Goal: Task Accomplishment & Management: Complete application form

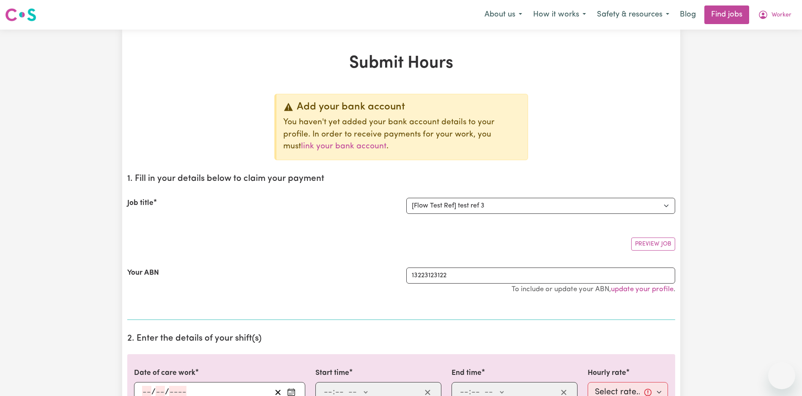
select select "12701"
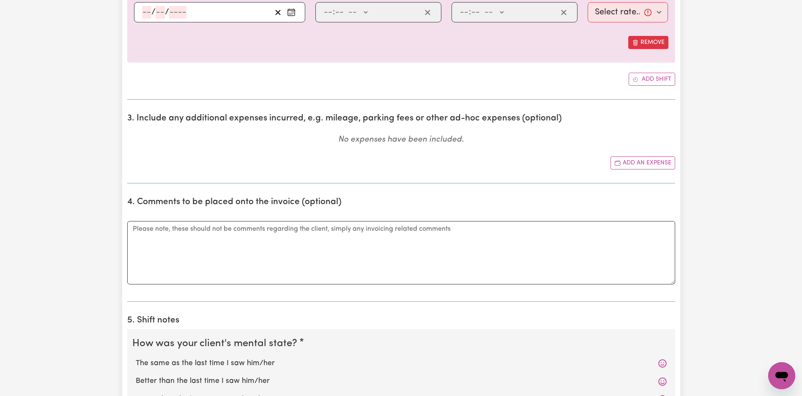
scroll to position [354, 0]
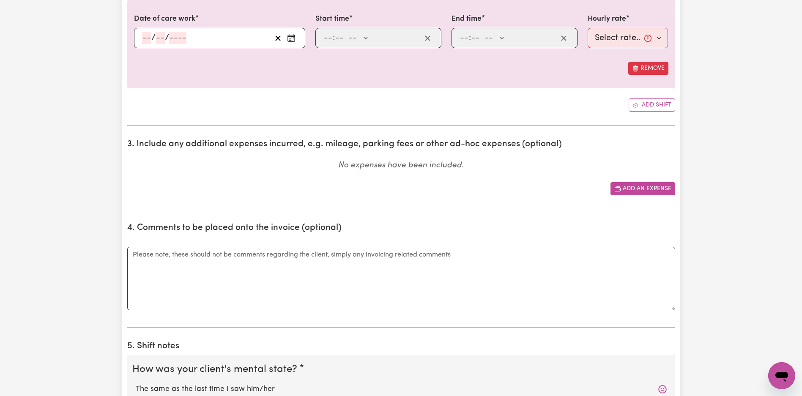
click at [635, 189] on button "Add an expense" at bounding box center [642, 188] width 65 height 13
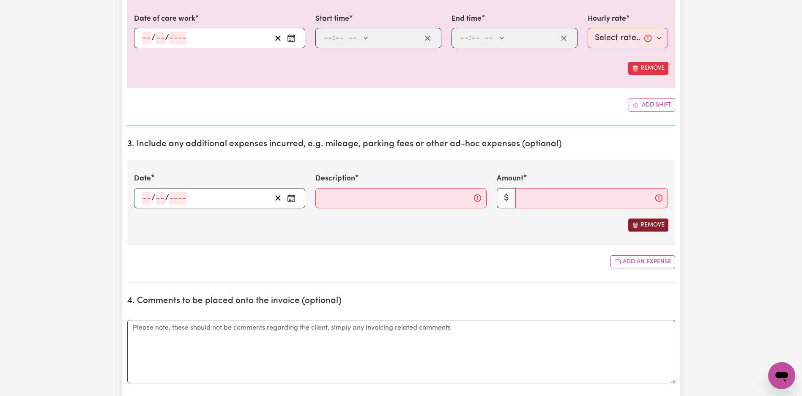
click at [652, 226] on button "Remove" at bounding box center [648, 224] width 40 height 13
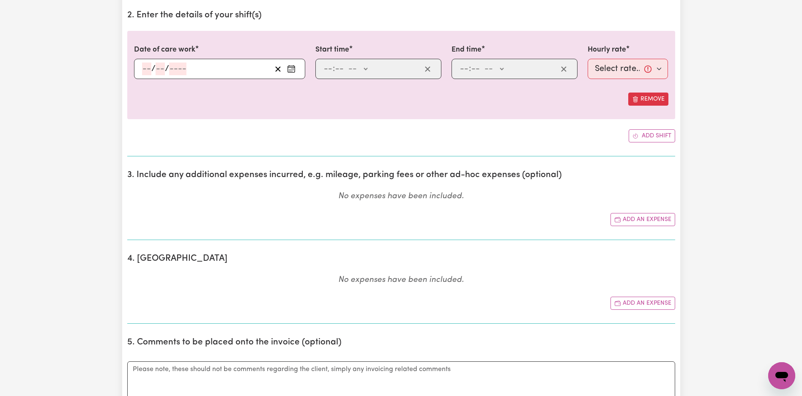
scroll to position [334, 0]
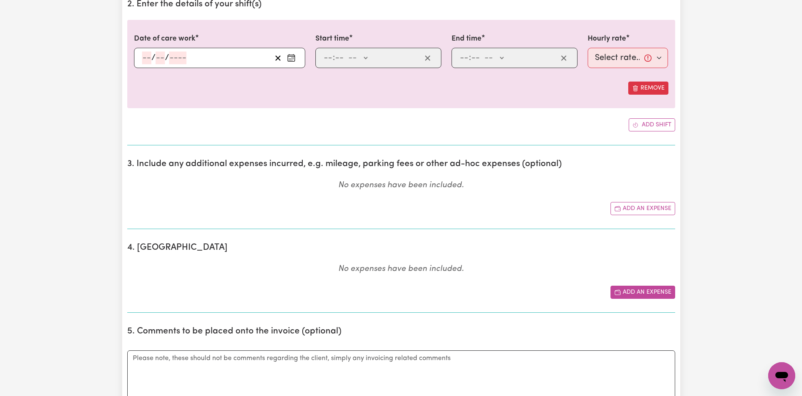
click at [649, 288] on button "Add an expense" at bounding box center [642, 292] width 65 height 13
click at [643, 209] on button "Add an expense" at bounding box center [642, 208] width 65 height 13
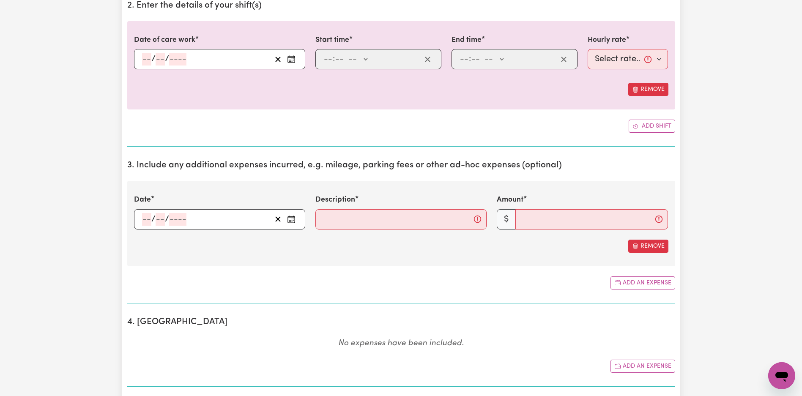
scroll to position [338, 0]
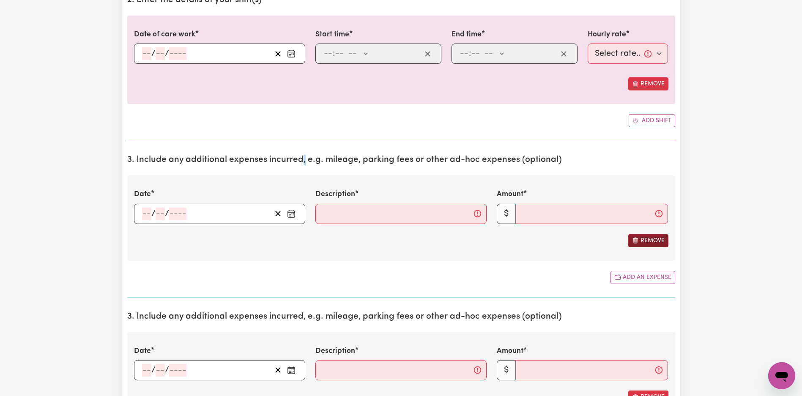
click at [643, 237] on button "Remove" at bounding box center [648, 240] width 40 height 13
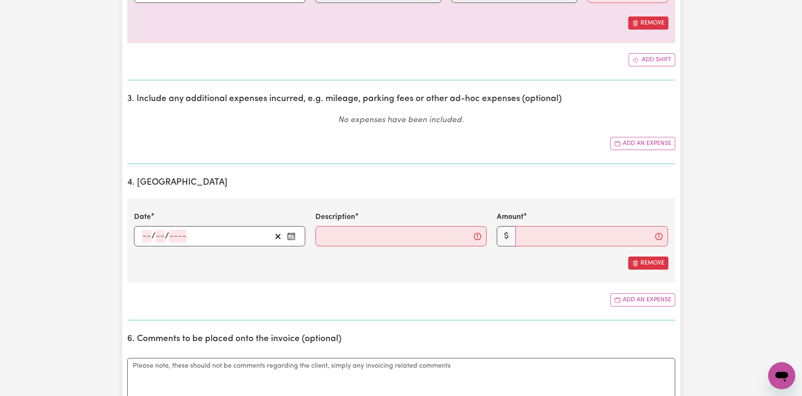
scroll to position [356, 0]
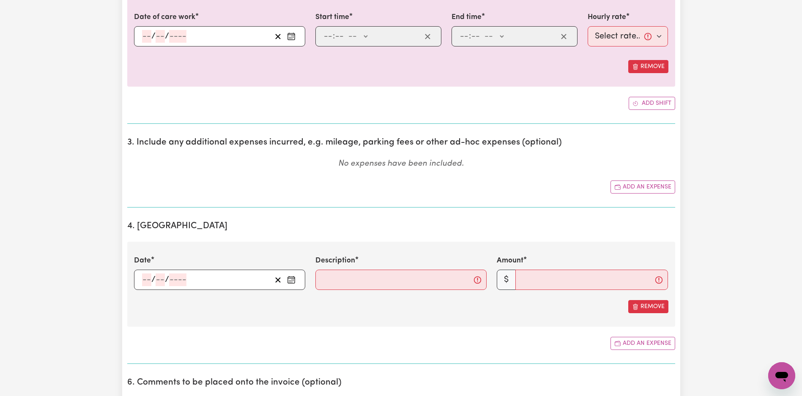
click at [354, 260] on label "Description" at bounding box center [335, 260] width 40 height 11
click at [354, 270] on input "Description" at bounding box center [400, 280] width 171 height 20
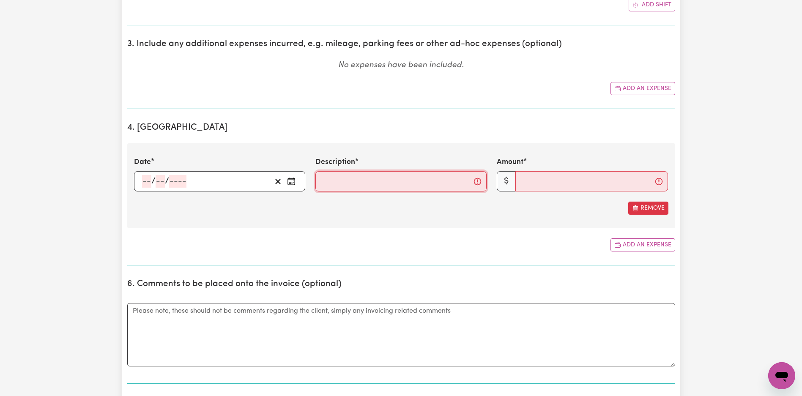
scroll to position [443, 0]
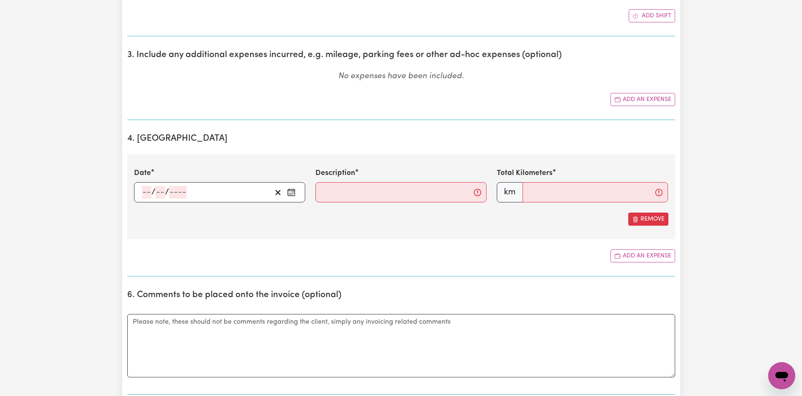
click at [174, 192] on input "number" at bounding box center [177, 192] width 17 height 13
click at [177, 192] on input "number" at bounding box center [177, 192] width 17 height 13
click at [155, 193] on input "number" at bounding box center [159, 192] width 9 height 13
click at [145, 195] on input "number" at bounding box center [146, 192] width 9 height 13
click at [293, 193] on circle "Enter the date of expense" at bounding box center [293, 193] width 1 height 1
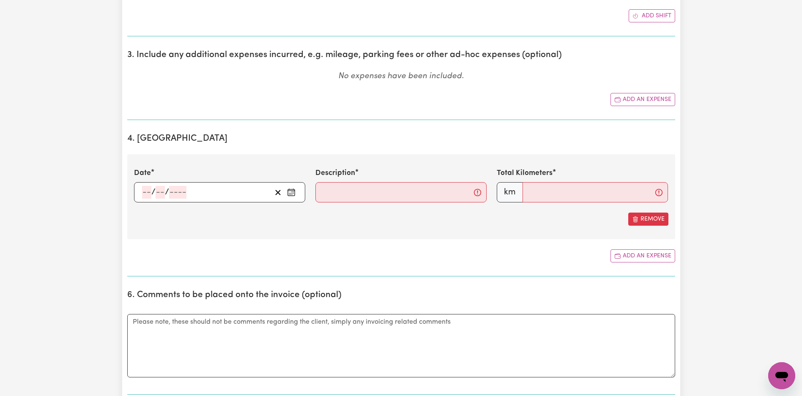
scroll to position [419, 0]
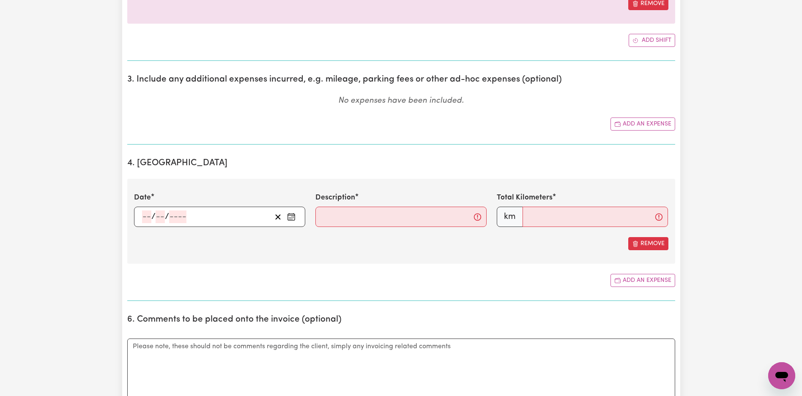
click at [147, 220] on input "number" at bounding box center [146, 216] width 9 height 13
type input "01"
type input "2025"
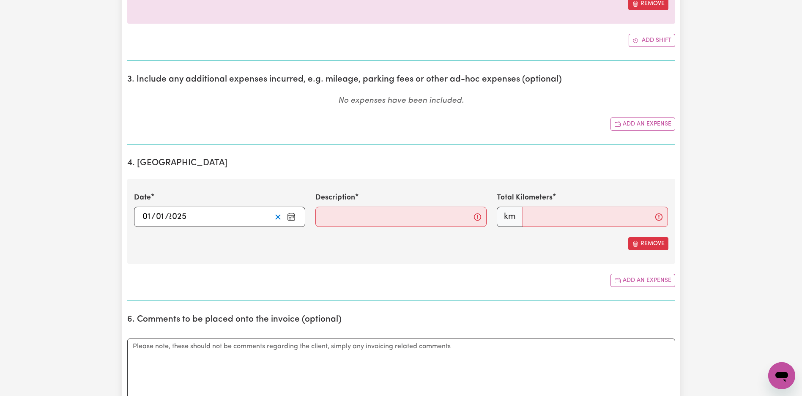
scroll to position [0, 0]
click at [359, 216] on input "Description" at bounding box center [400, 217] width 171 height 20
type input "Mileage"
click at [535, 219] on input "Total Kilometers" at bounding box center [594, 217] width 145 height 20
click at [577, 247] on div "Remove" at bounding box center [401, 243] width 534 height 13
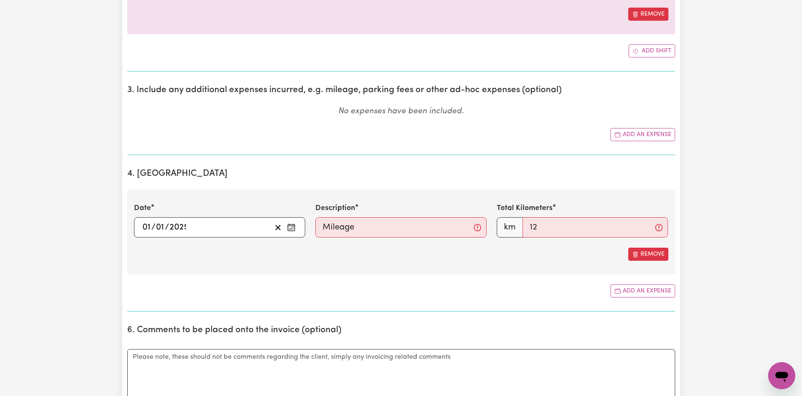
scroll to position [399, 0]
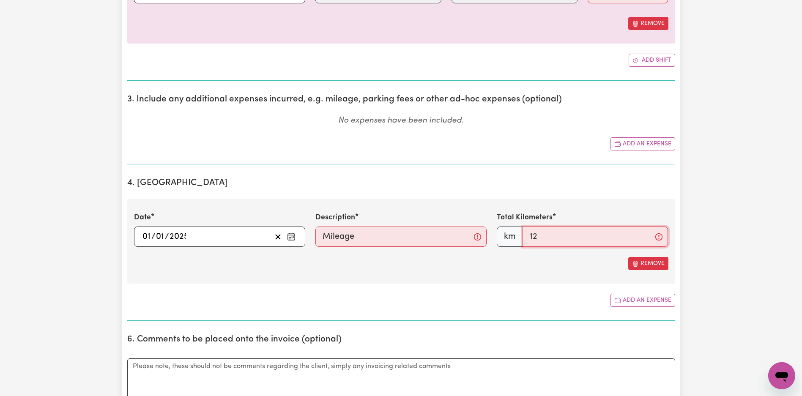
click at [581, 239] on input "12" at bounding box center [594, 236] width 145 height 20
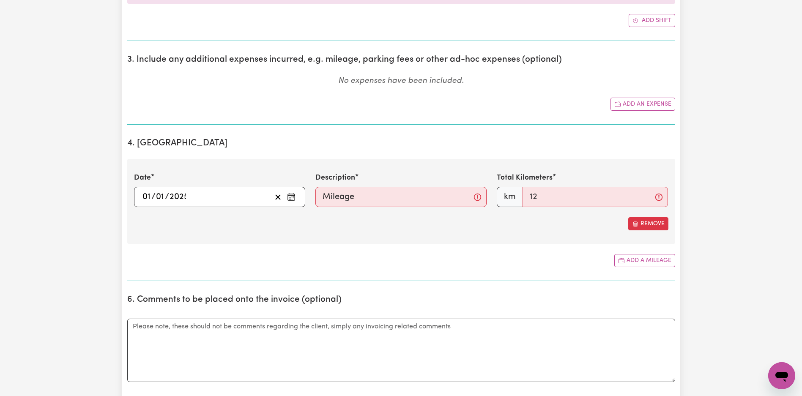
scroll to position [450, 0]
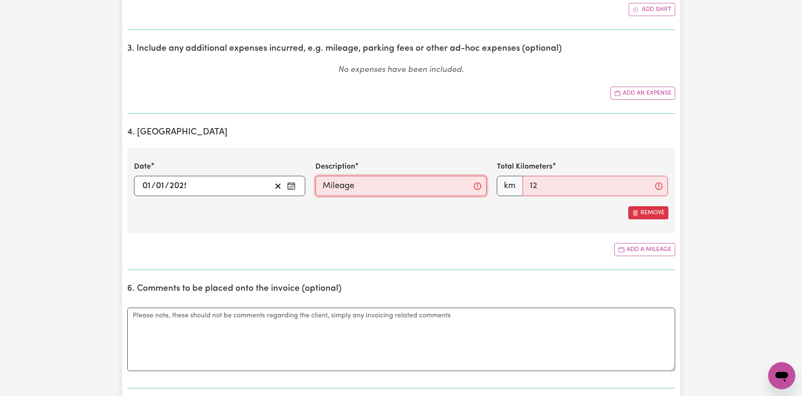
click at [389, 189] on input "Mileage" at bounding box center [400, 186] width 171 height 20
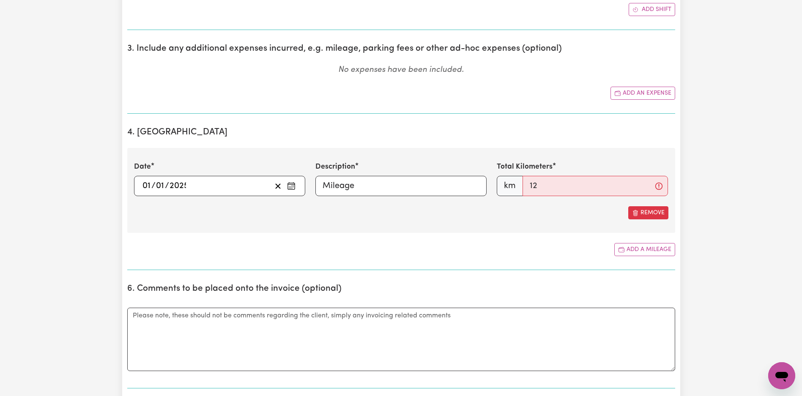
click at [381, 210] on div "Remove" at bounding box center [401, 212] width 534 height 13
click at [580, 188] on input "12" at bounding box center [594, 186] width 145 height 20
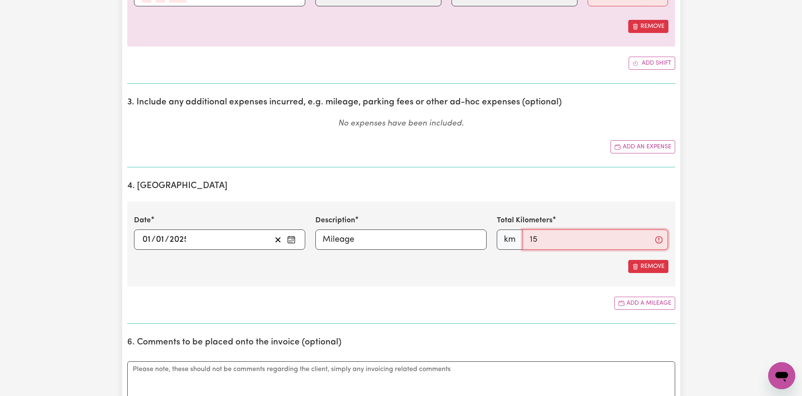
scroll to position [434, 0]
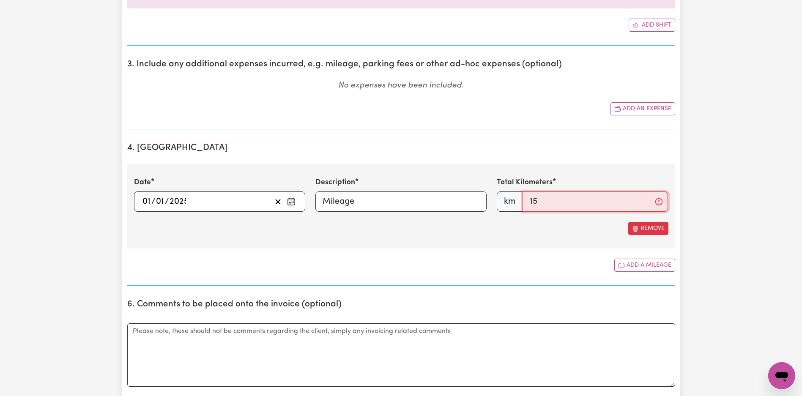
type input "15"
click at [419, 199] on input "Mileage" at bounding box center [400, 201] width 171 height 20
click at [563, 201] on input "15" at bounding box center [594, 201] width 145 height 20
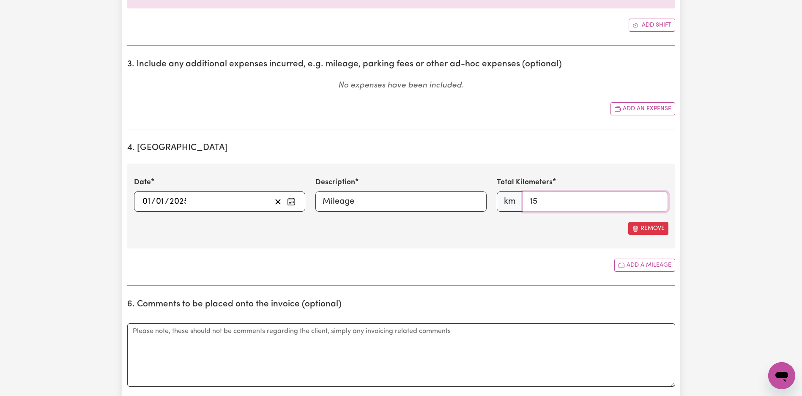
scroll to position [445, 0]
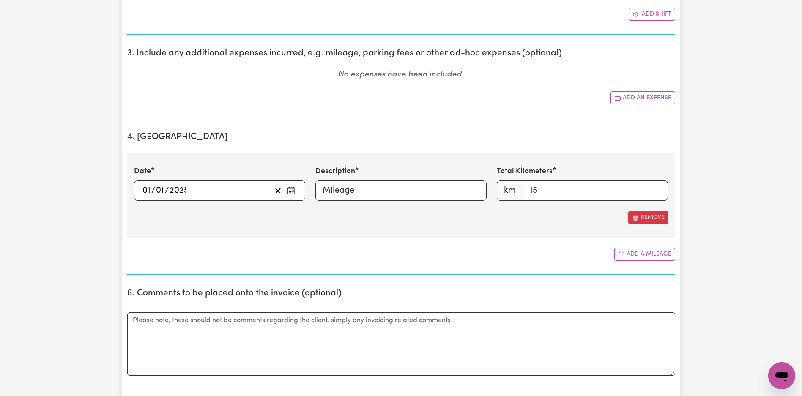
click at [573, 225] on div "Date [DATE] Description Mileage Total Kilometers km 15 Remove" at bounding box center [401, 195] width 548 height 85
click at [498, 242] on section "4. Mileage Date [DATE] Description Mileage Total Kilometers km 15 Remove Add a …" at bounding box center [401, 200] width 548 height 150
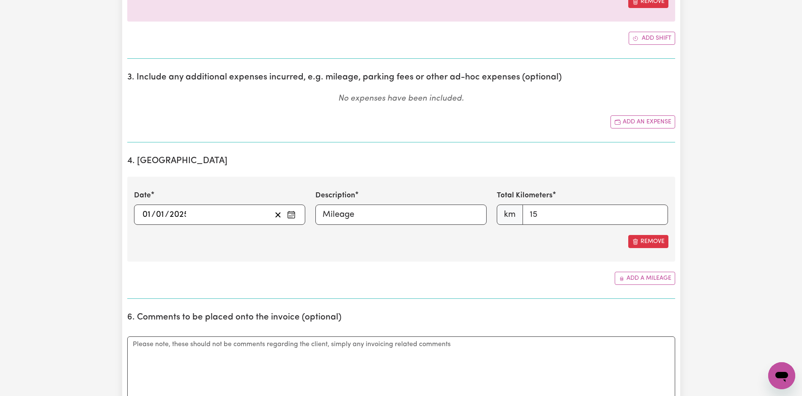
scroll to position [464, 0]
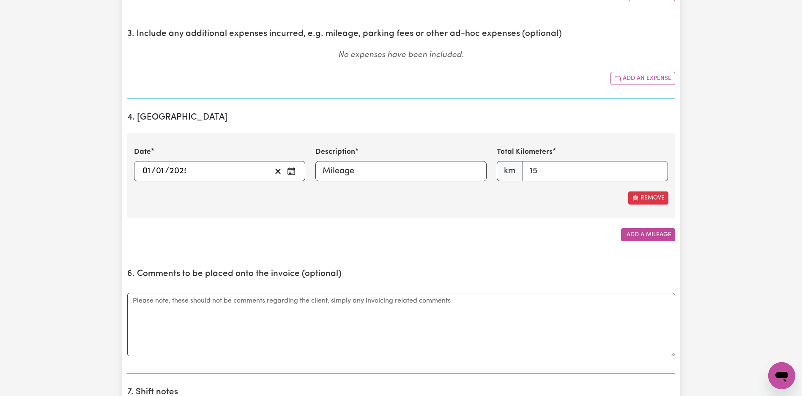
click at [711, 251] on div "Submit Hours Add your bank account You haven't yet added your bank account deta…" at bounding box center [401, 255] width 802 height 1380
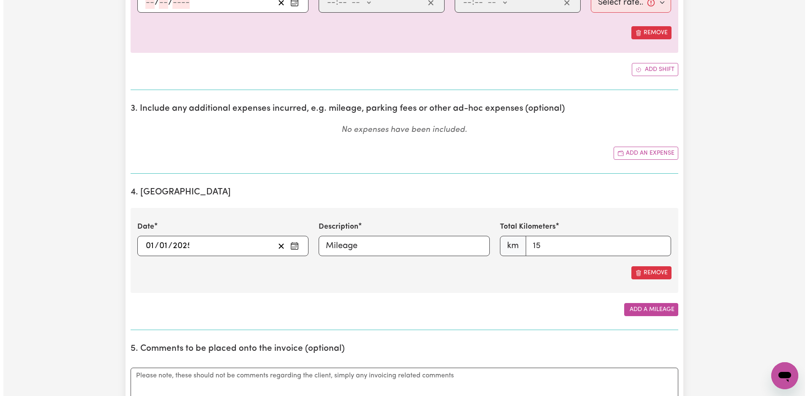
scroll to position [0, 0]
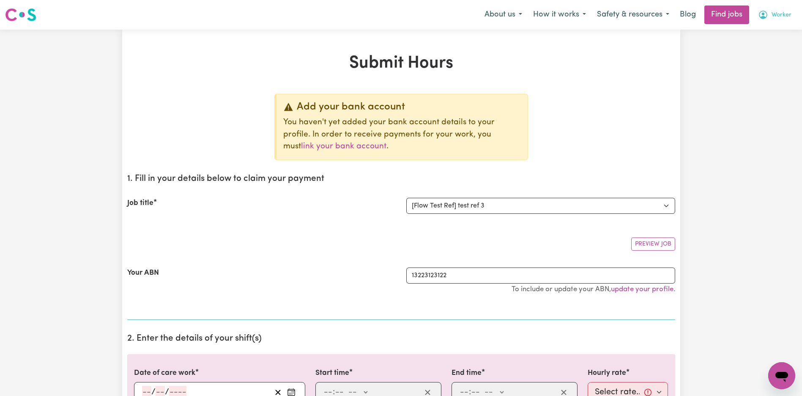
click at [766, 16] on icon "My Account" at bounding box center [762, 15] width 8 height 8
click at [764, 30] on link "My Account" at bounding box center [762, 33] width 67 height 16
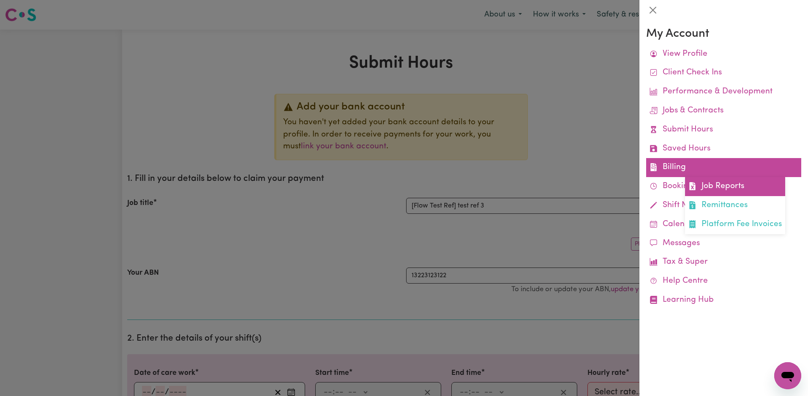
click at [716, 184] on link "Job Reports" at bounding box center [735, 186] width 100 height 19
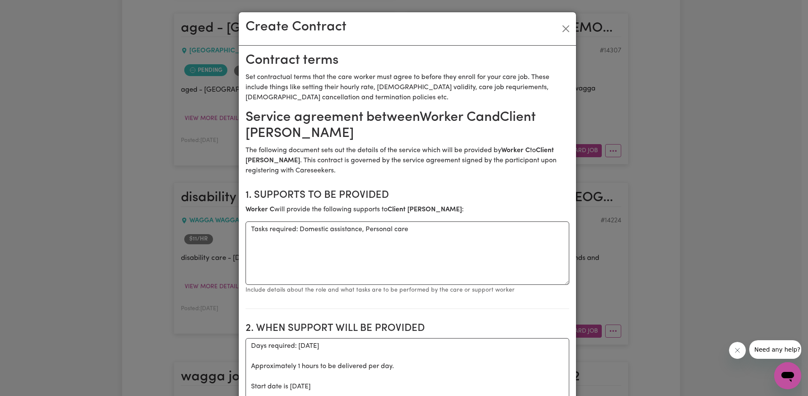
scroll to position [378, 0]
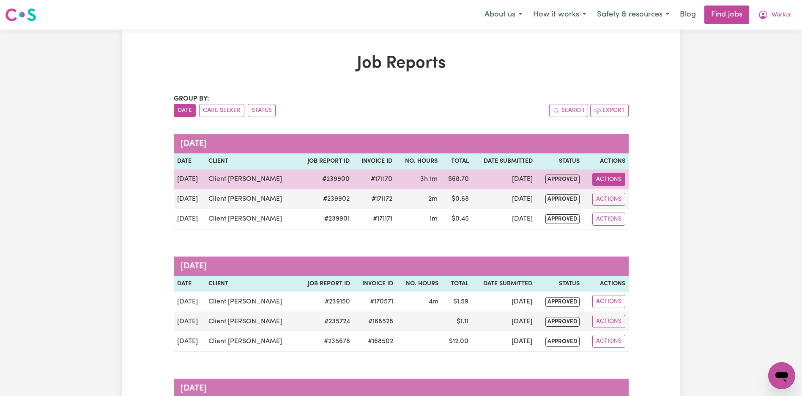
click at [610, 183] on button "Actions" at bounding box center [608, 179] width 33 height 13
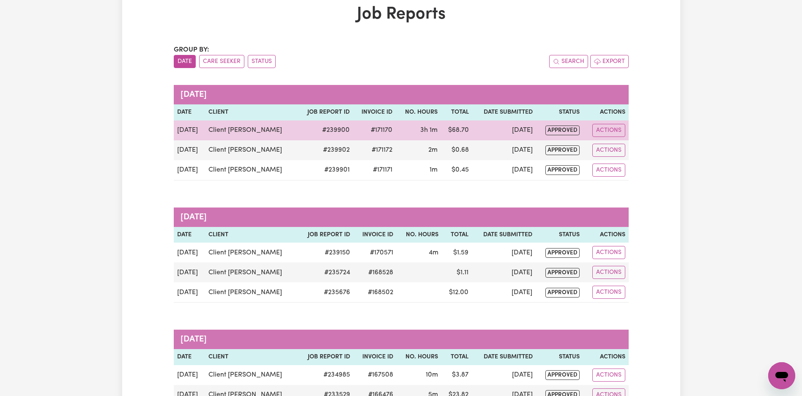
click at [601, 121] on td "Actions View Job Report Delete" at bounding box center [606, 130] width 46 height 20
click at [604, 131] on button "Actions" at bounding box center [608, 130] width 33 height 13
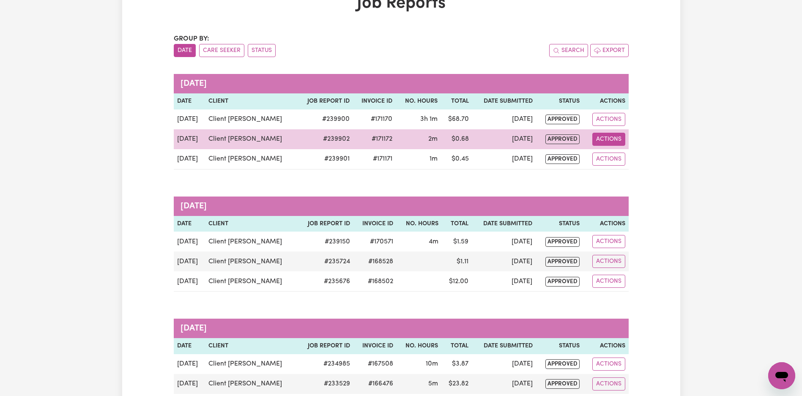
click at [612, 136] on button "Actions" at bounding box center [608, 139] width 33 height 13
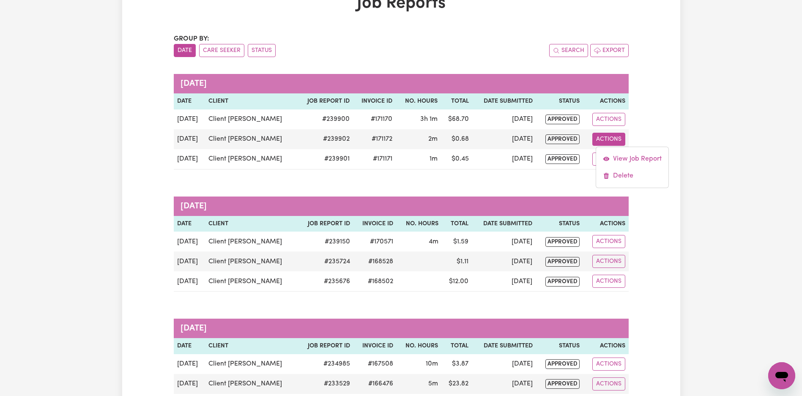
click at [622, 220] on th "Actions" at bounding box center [606, 224] width 46 height 16
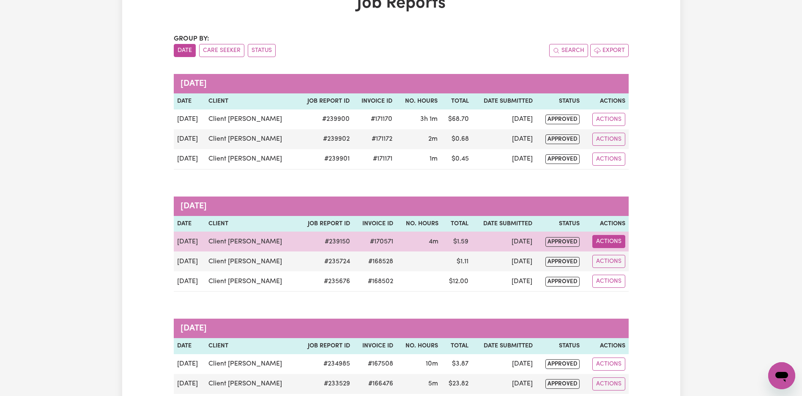
click at [611, 236] on button "Actions" at bounding box center [608, 241] width 33 height 13
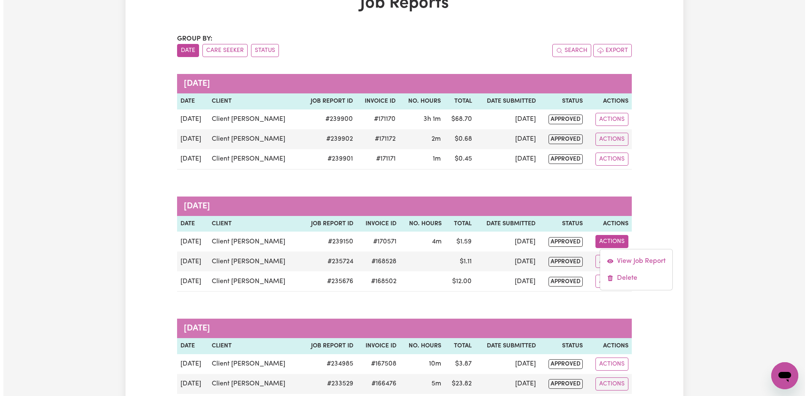
scroll to position [71, 0]
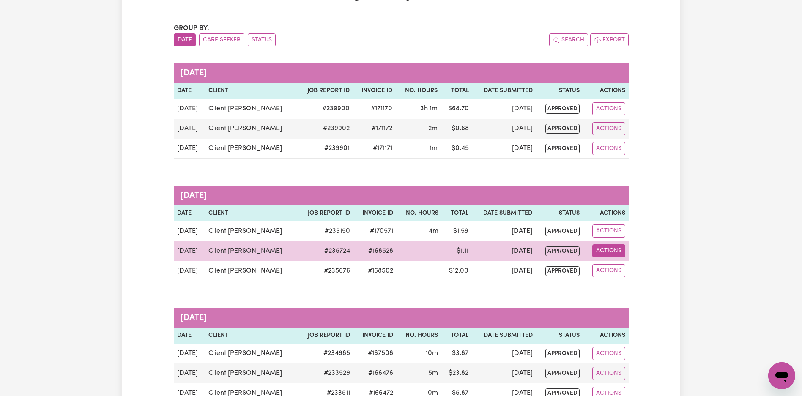
click at [608, 254] on button "Actions" at bounding box center [608, 250] width 33 height 13
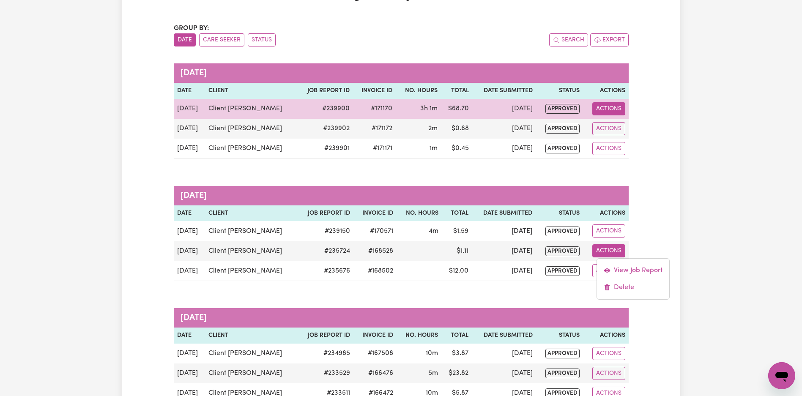
click at [607, 108] on button "Actions" at bounding box center [608, 108] width 33 height 13
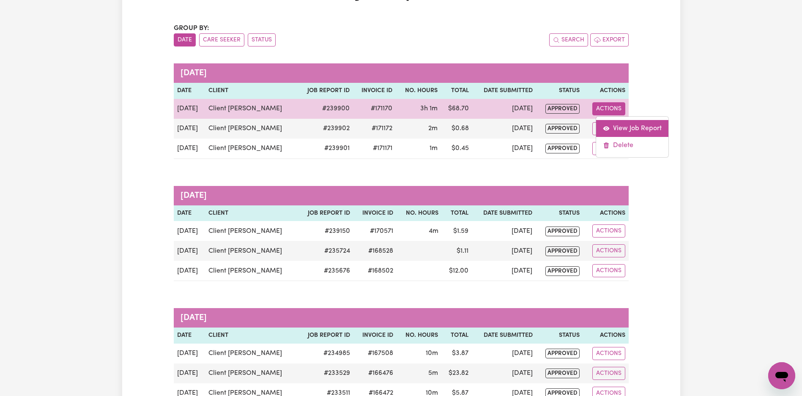
click at [614, 126] on link "View Job Report" at bounding box center [632, 128] width 72 height 17
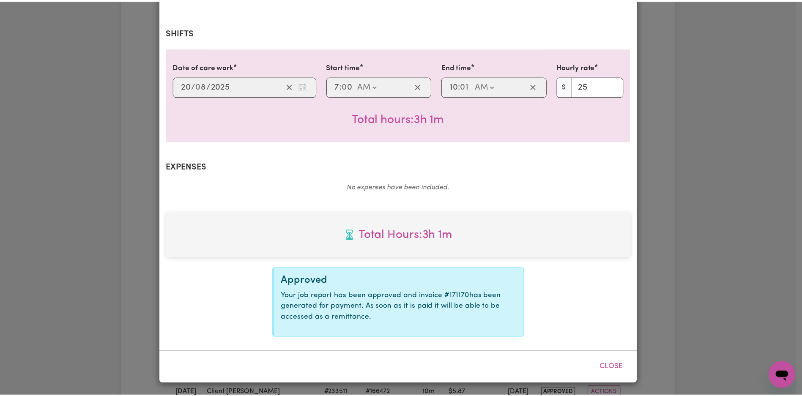
scroll to position [160, 0]
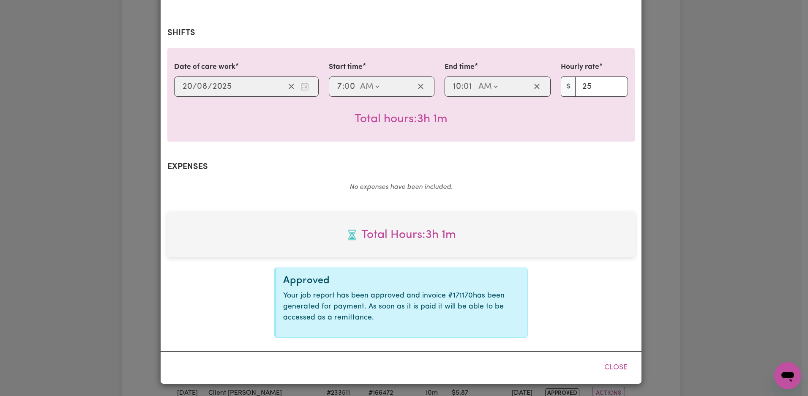
select select "25-Weekday"
click at [613, 366] on button "Close" at bounding box center [616, 367] width 38 height 19
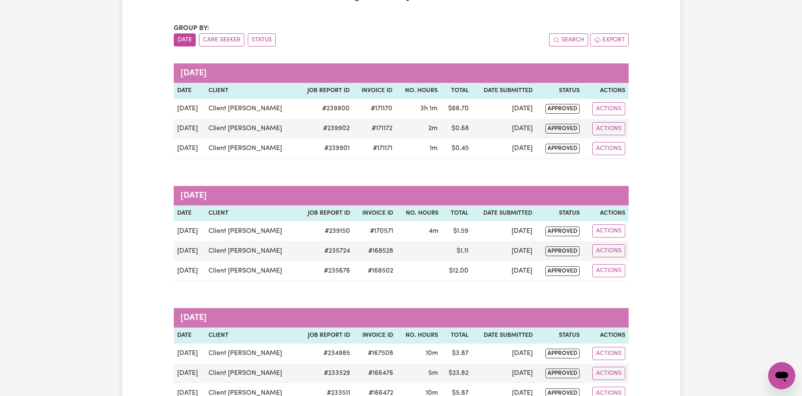
scroll to position [0, 0]
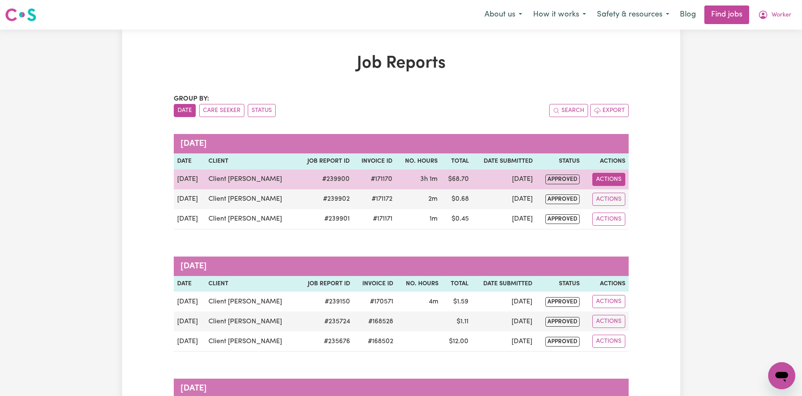
click at [607, 178] on button "Actions" at bounding box center [608, 179] width 33 height 13
click at [611, 178] on button "Actions" at bounding box center [608, 179] width 33 height 13
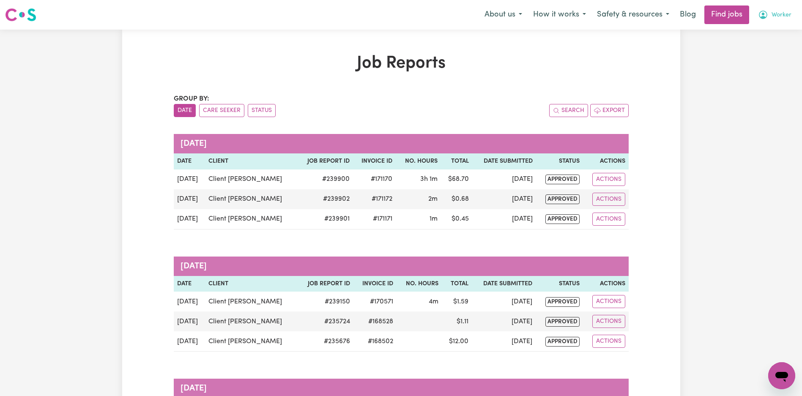
click at [764, 11] on icon "My Account" at bounding box center [762, 15] width 8 height 8
click at [764, 29] on link "My Account" at bounding box center [762, 33] width 67 height 16
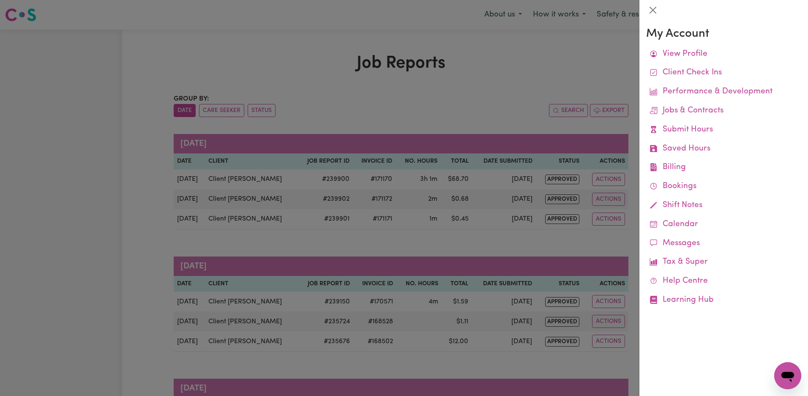
click at [544, 46] on div at bounding box center [404, 198] width 808 height 396
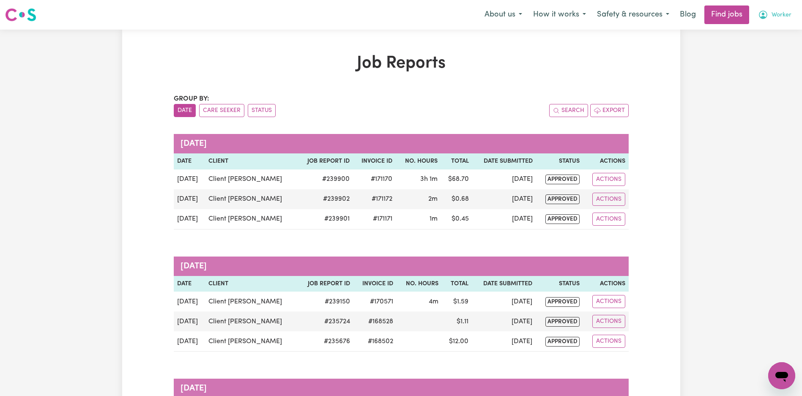
click at [772, 15] on span "Worker" at bounding box center [781, 15] width 20 height 9
click at [772, 64] on link "Logout" at bounding box center [762, 65] width 67 height 16
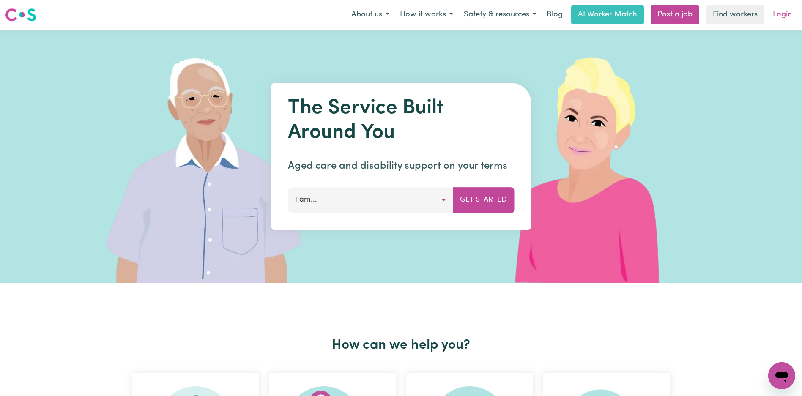
click at [778, 20] on link "Login" at bounding box center [781, 14] width 29 height 19
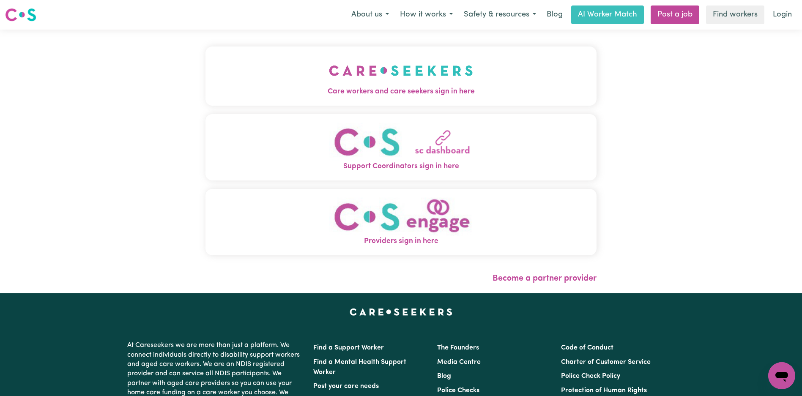
click at [329, 66] on img "Care workers and care seekers sign in here" at bounding box center [401, 70] width 144 height 31
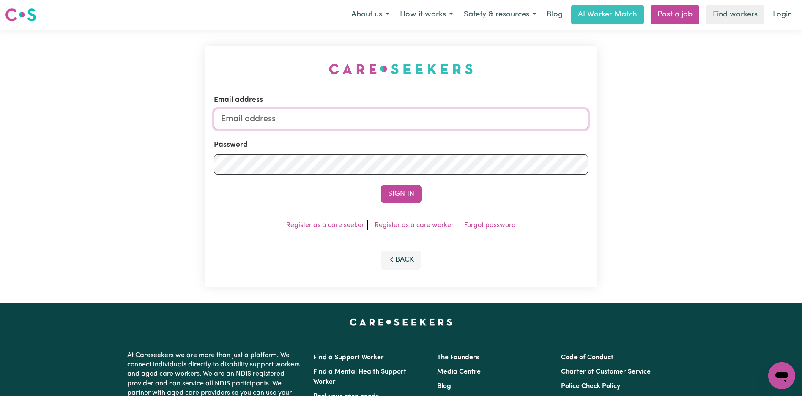
click at [332, 116] on input "Email address" at bounding box center [401, 119] width 374 height 20
type input "florenzkeirtcuizon+client@gmail.com"
click at [394, 196] on button "Sign In" at bounding box center [401, 194] width 41 height 19
